Goal: Transaction & Acquisition: Purchase product/service

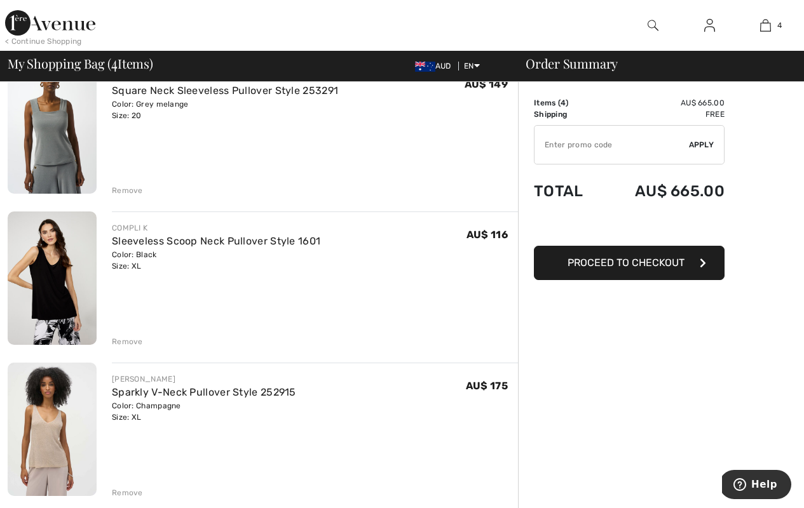
scroll to position [278, 0]
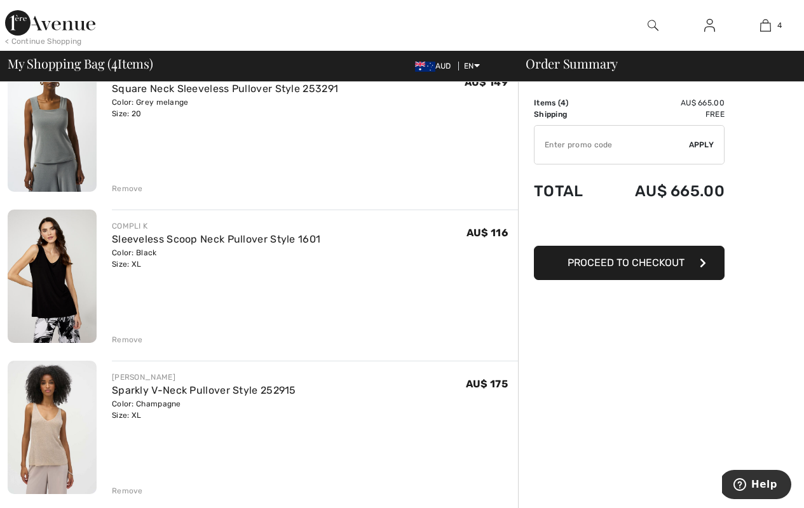
click at [120, 489] on div "Remove" at bounding box center [127, 491] width 31 height 11
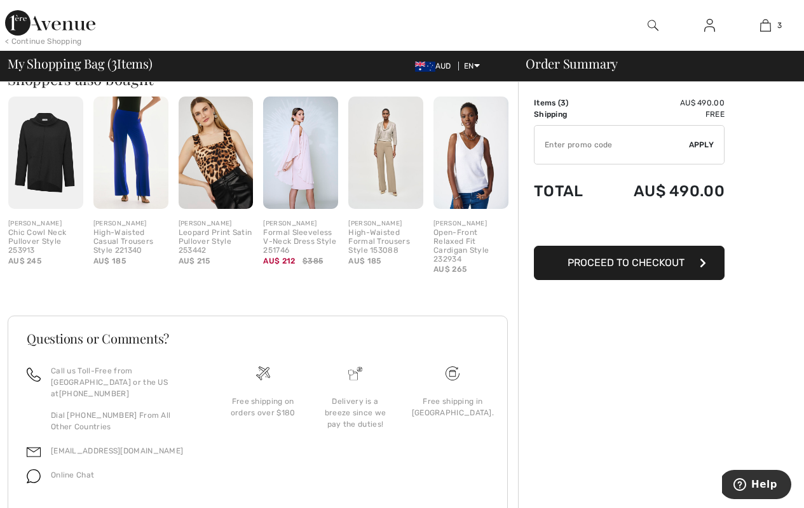
scroll to position [620, 0]
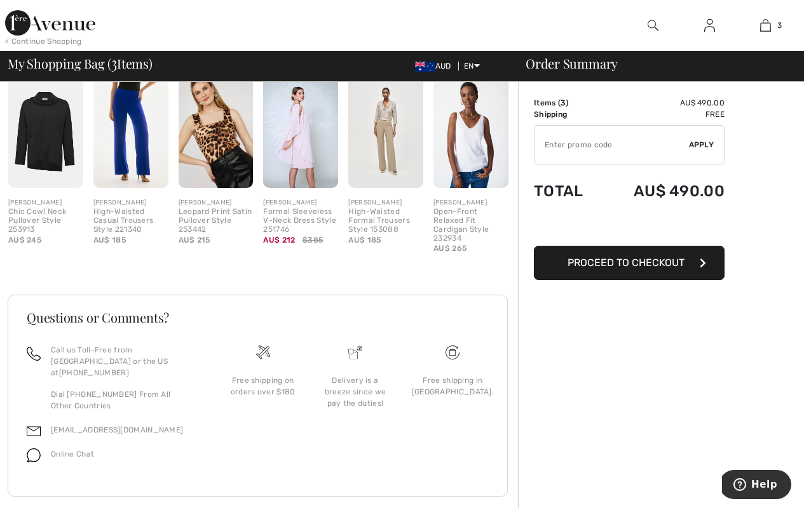
click at [649, 264] on span "Proceed to Checkout" at bounding box center [626, 263] width 117 height 12
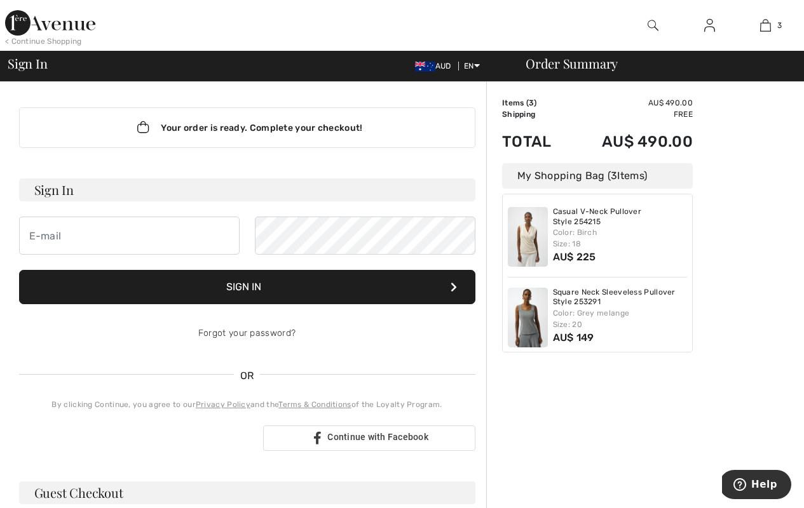
scroll to position [89, 0]
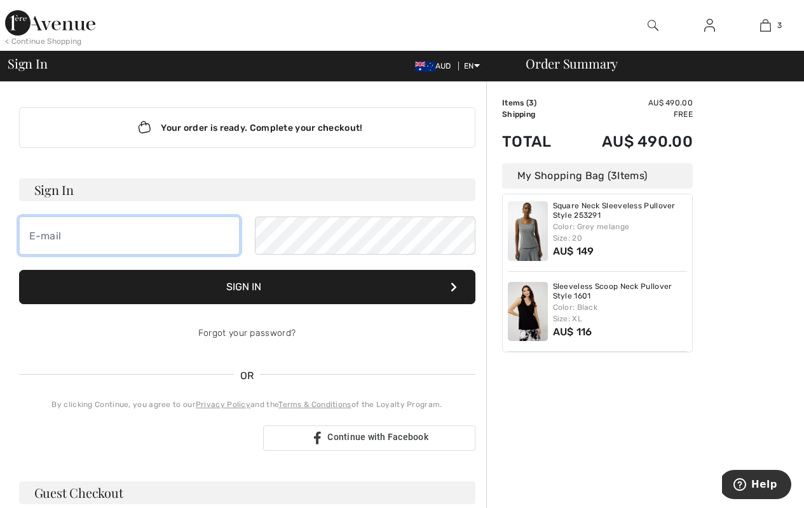
click at [39, 236] on input "email" at bounding box center [129, 236] width 221 height 38
type input "normaplummer11@gmail.com"
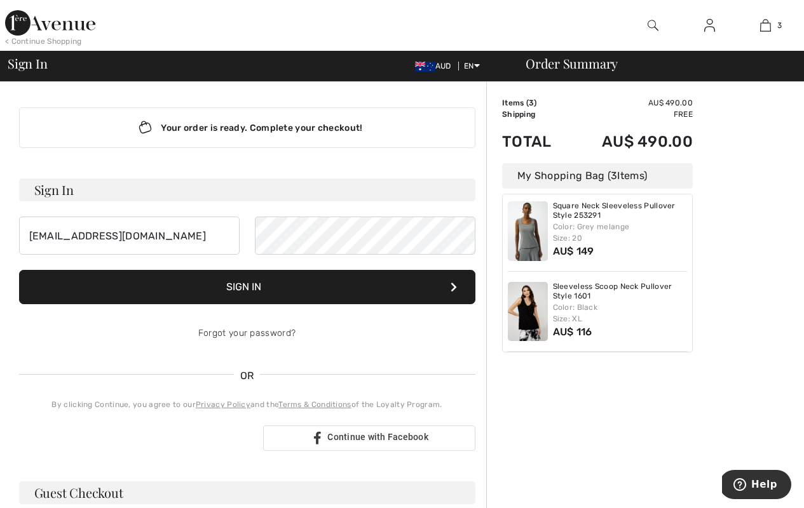
click at [242, 296] on button "Sign In" at bounding box center [247, 287] width 456 height 34
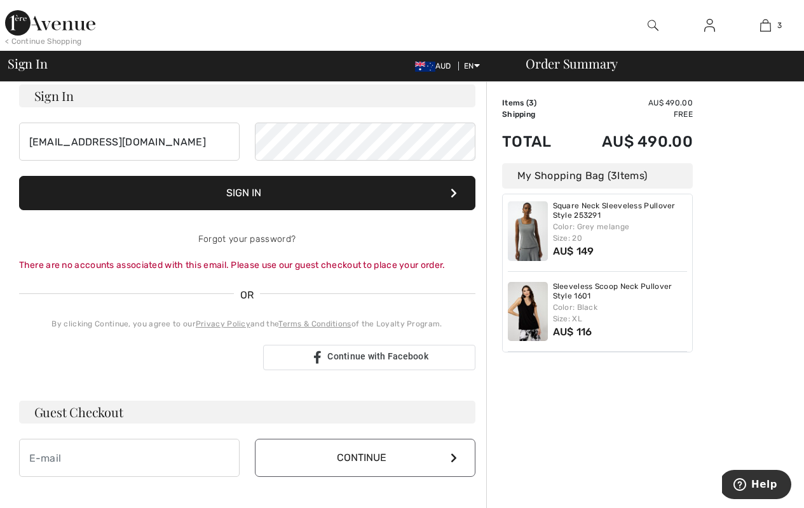
scroll to position [0, 0]
